Goal: Entertainment & Leisure: Consume media (video, audio)

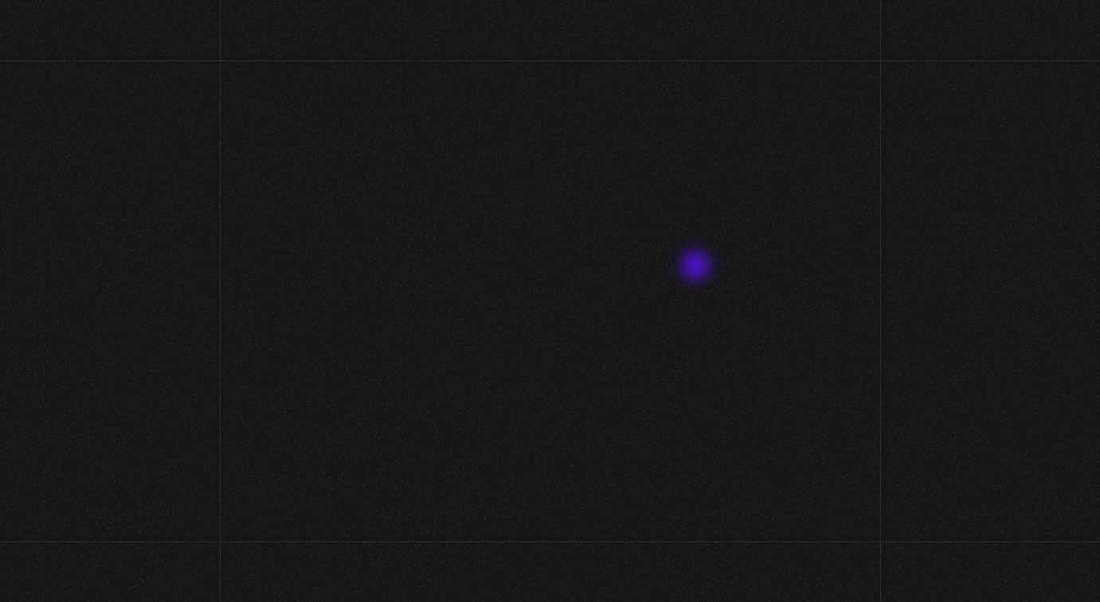
scroll to position [104, 0]
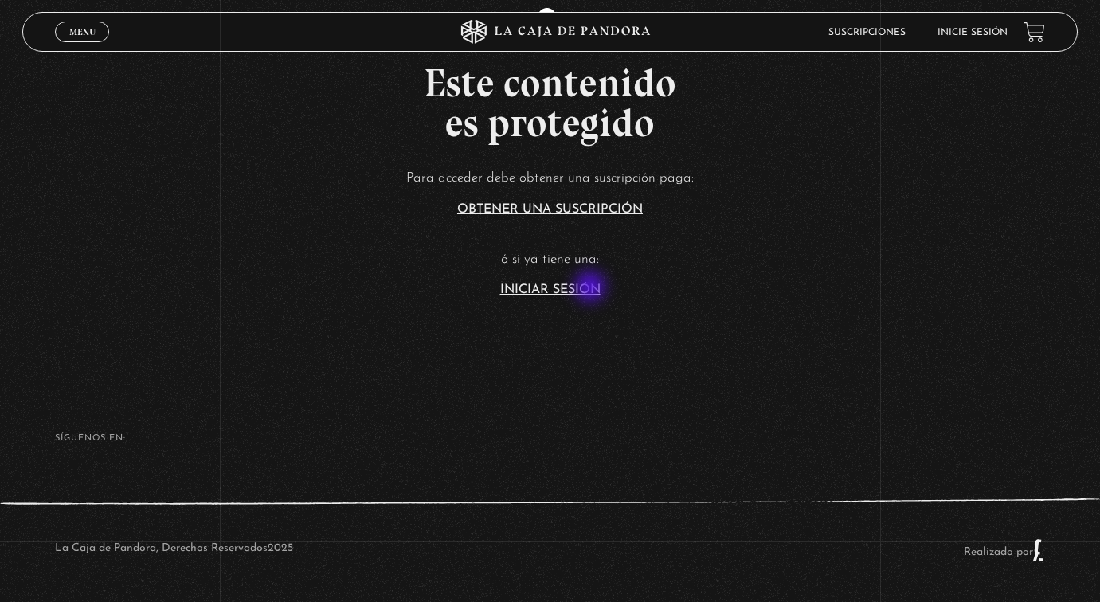
click at [591, 288] on link "Iniciar Sesión" at bounding box center [550, 290] width 100 height 13
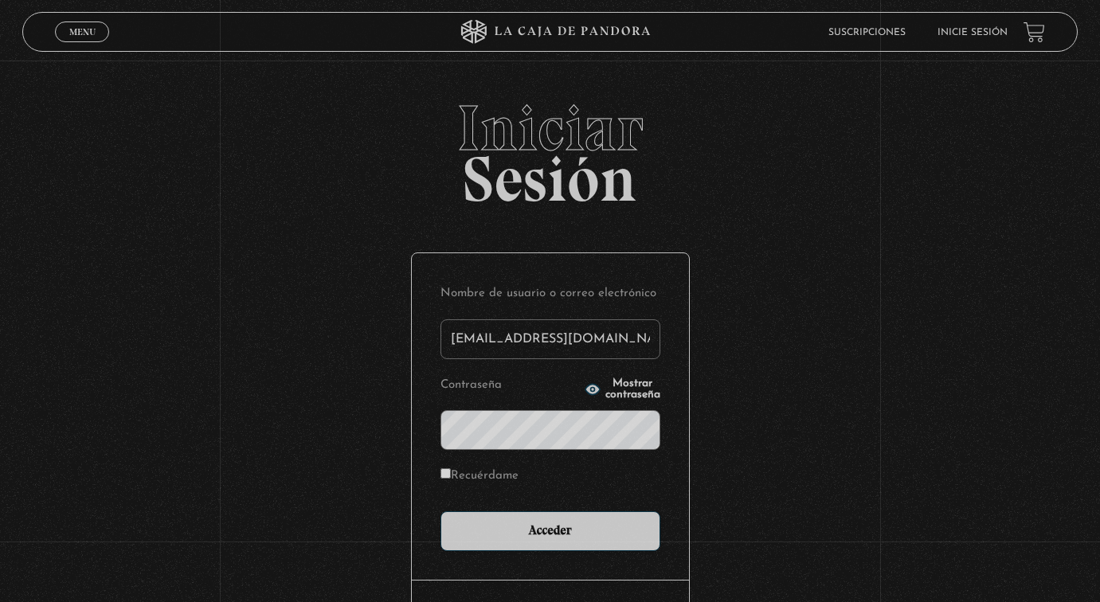
type input "[EMAIL_ADDRESS][DOMAIN_NAME]"
click at [556, 529] on input "Acceder" at bounding box center [550, 531] width 220 height 40
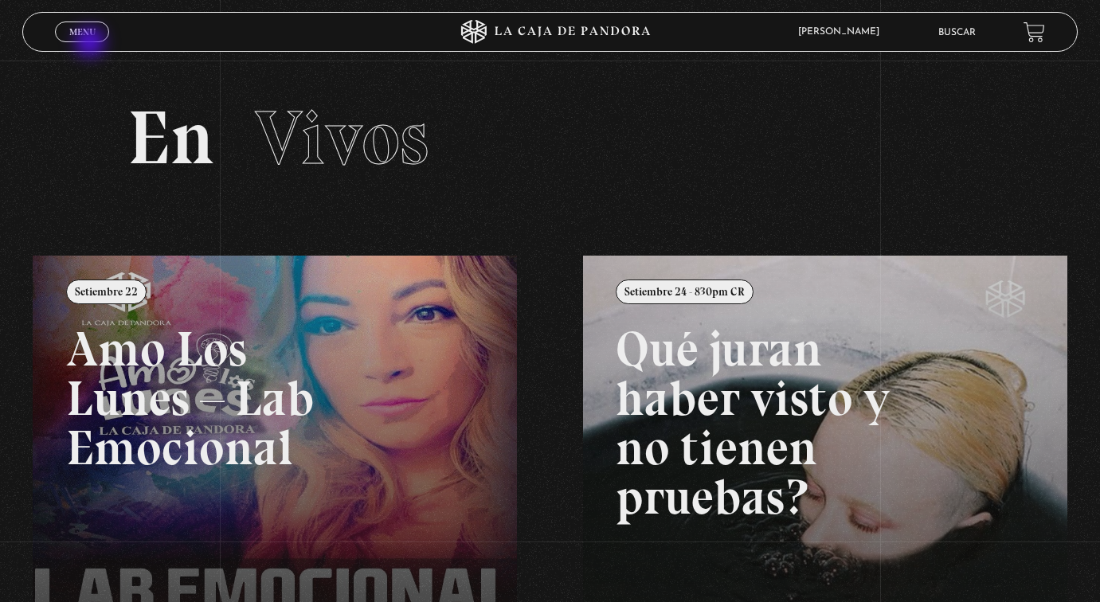
click at [84, 37] on span "Menu" at bounding box center [82, 32] width 26 height 10
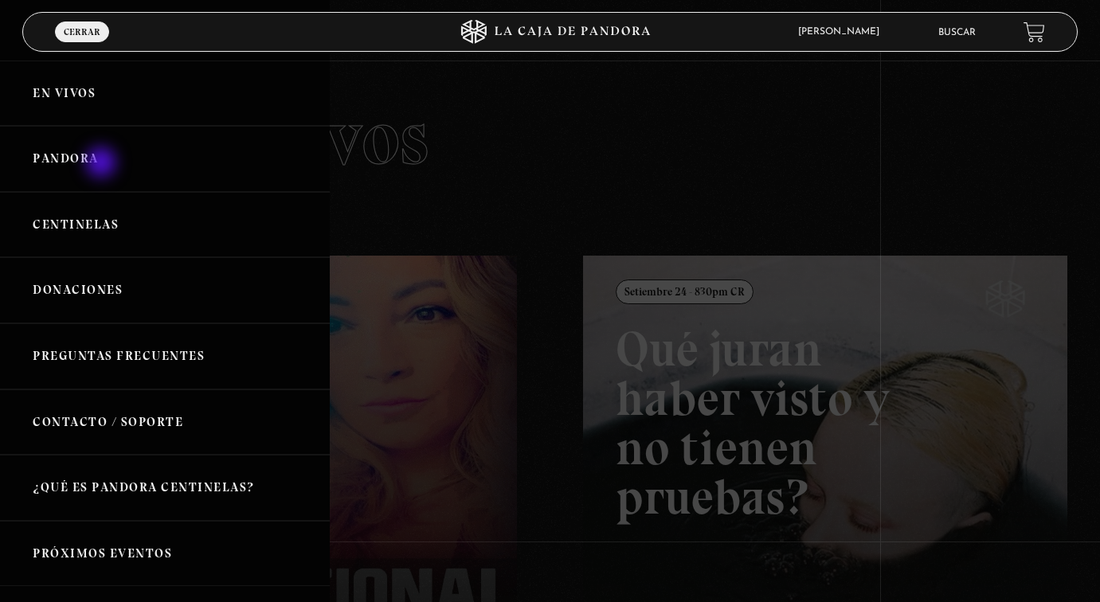
click at [103, 165] on link "Pandora" at bounding box center [165, 159] width 330 height 66
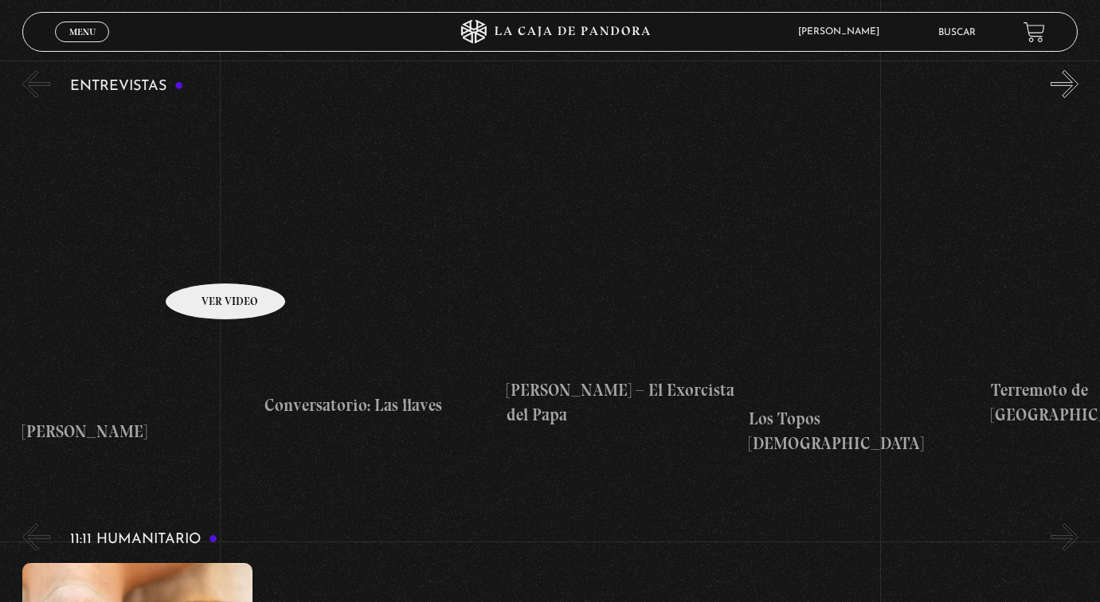
scroll to position [5804, 0]
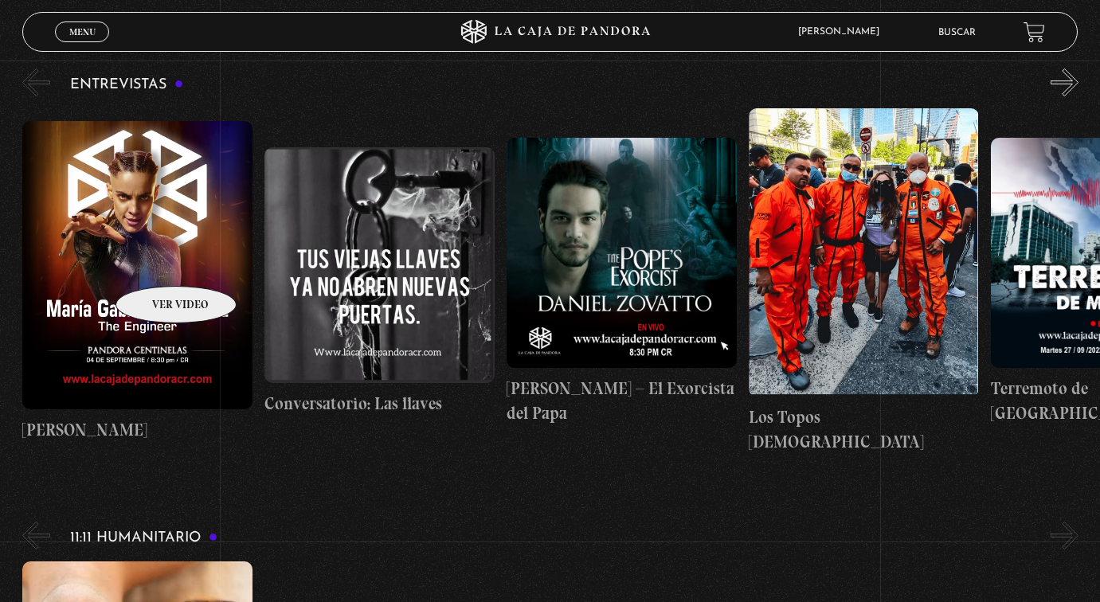
click at [155, 262] on figure at bounding box center [137, 265] width 230 height 288
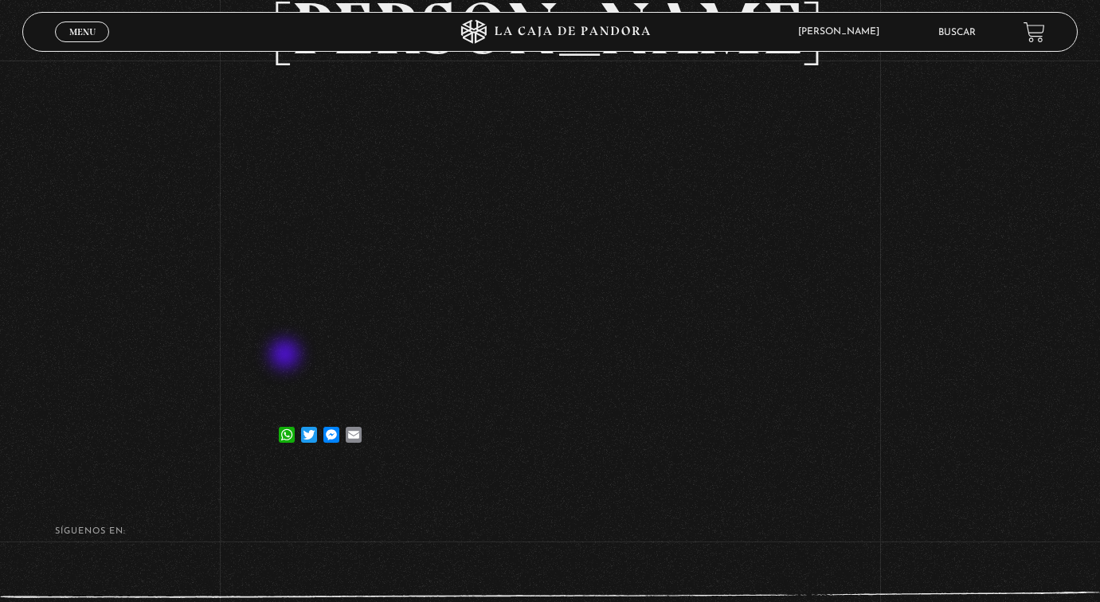
scroll to position [151, 0]
